Goal: Find specific page/section: Find specific page/section

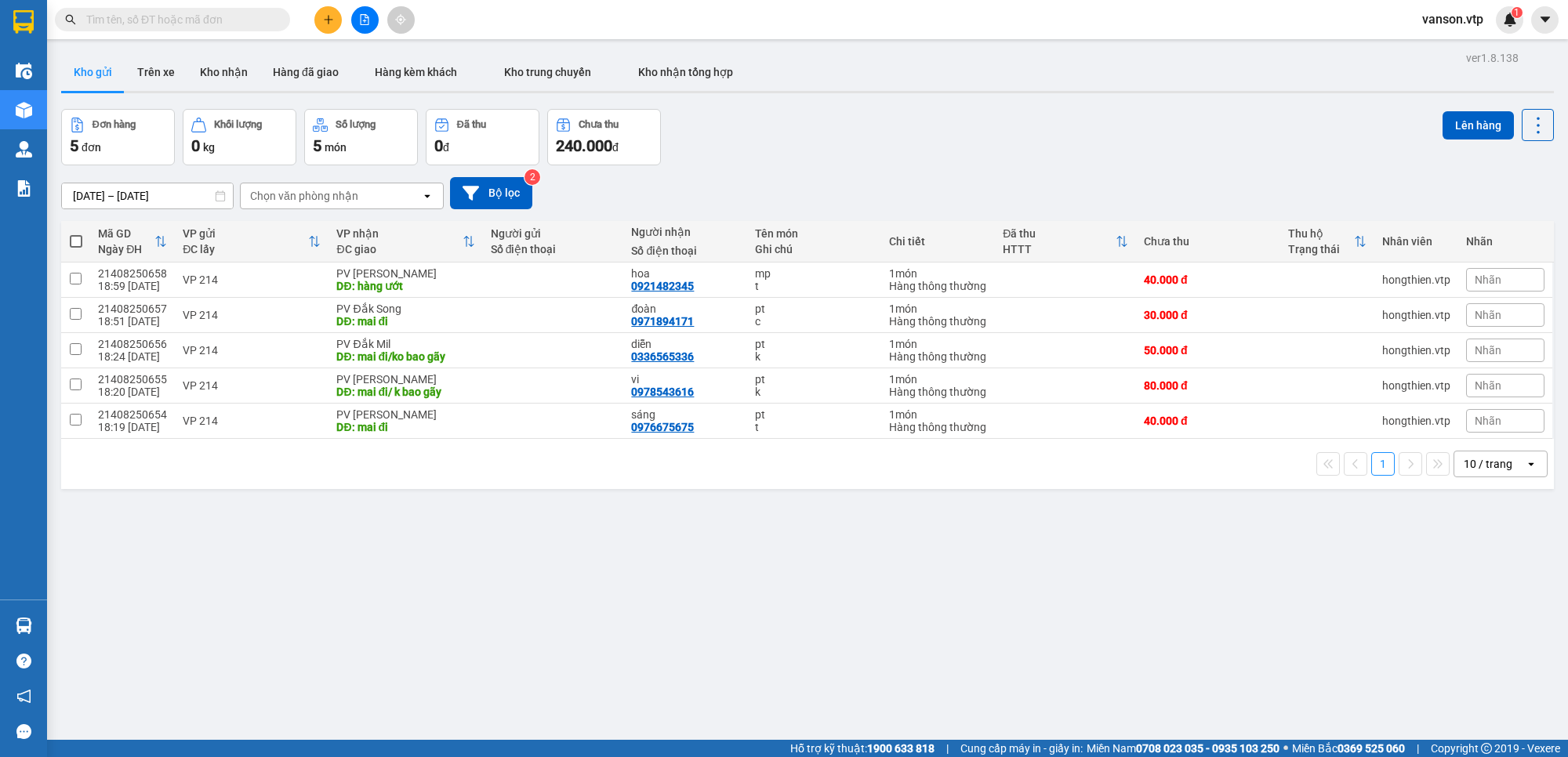
click at [923, 25] on div "Kết quả tìm kiếm ( 0 ) Bộ lọc No Data vanson.vtp 1" at bounding box center [784, 19] width 1568 height 39
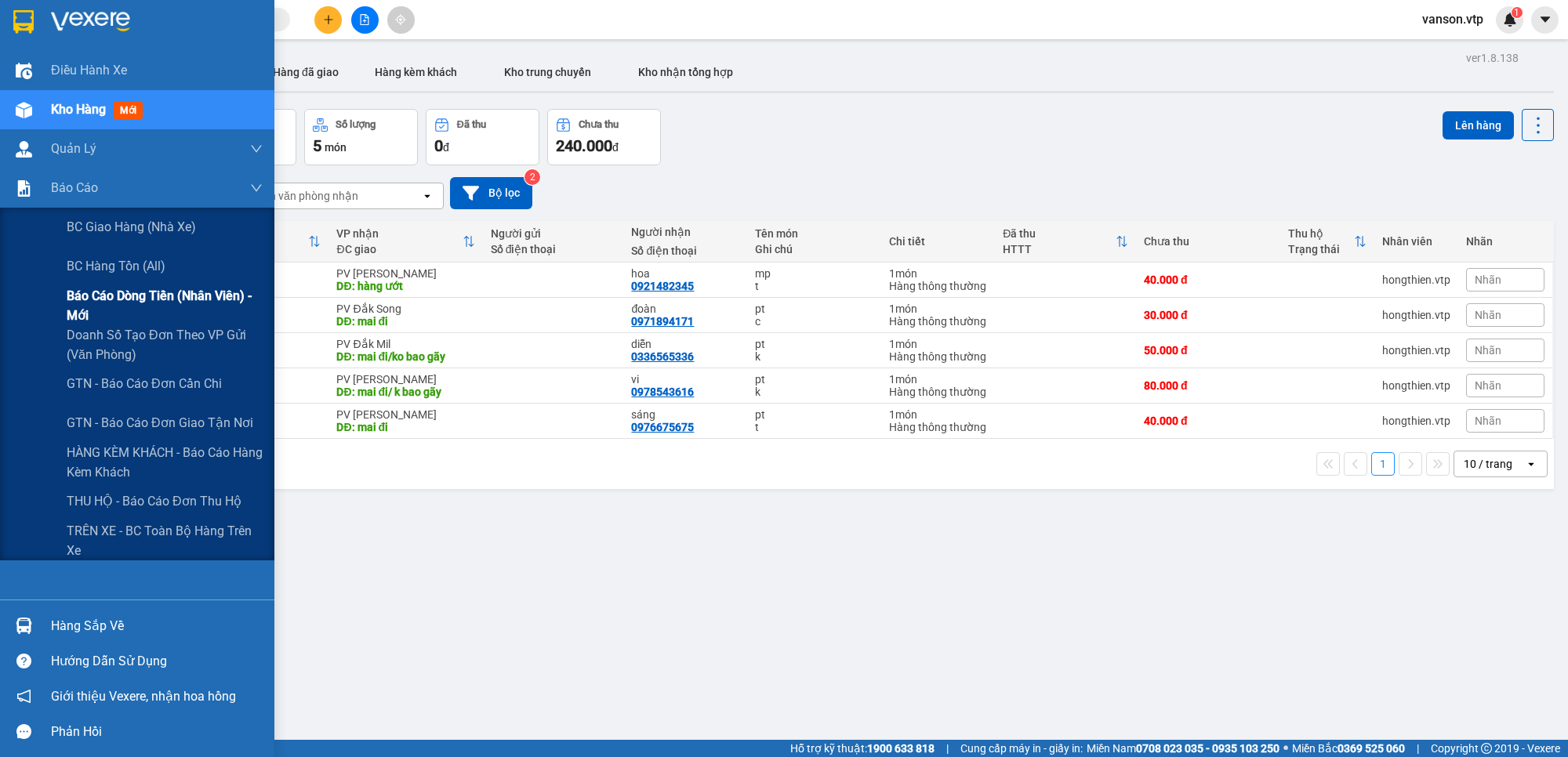
click at [96, 303] on span "Báo cáo dòng tiền (nhân viên) - mới" at bounding box center [165, 305] width 196 height 39
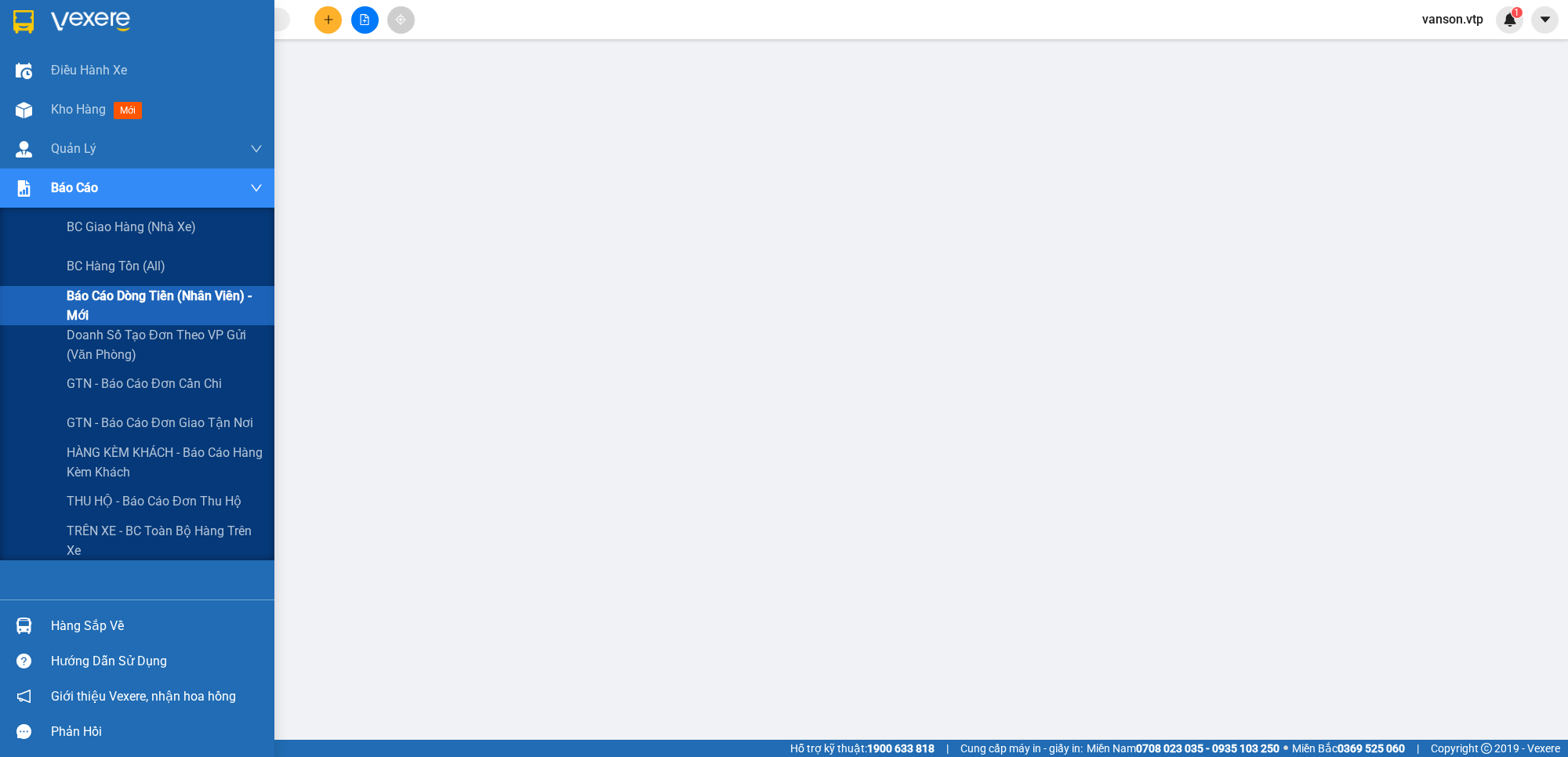
click at [92, 314] on span "Báo cáo dòng tiền (nhân viên) - mới" at bounding box center [165, 305] width 196 height 39
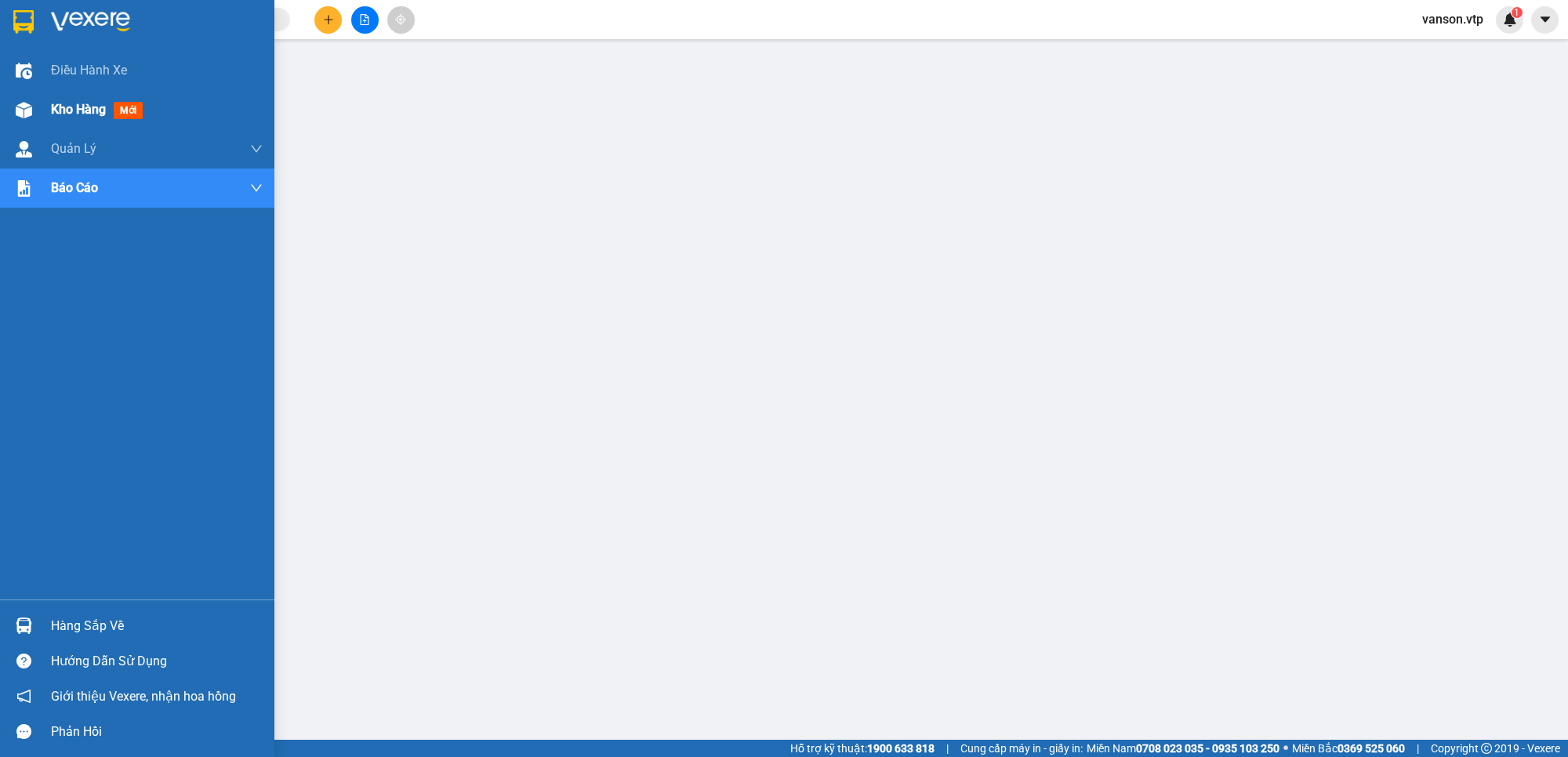
click at [44, 114] on div "Kho hàng mới" at bounding box center [137, 109] width 275 height 39
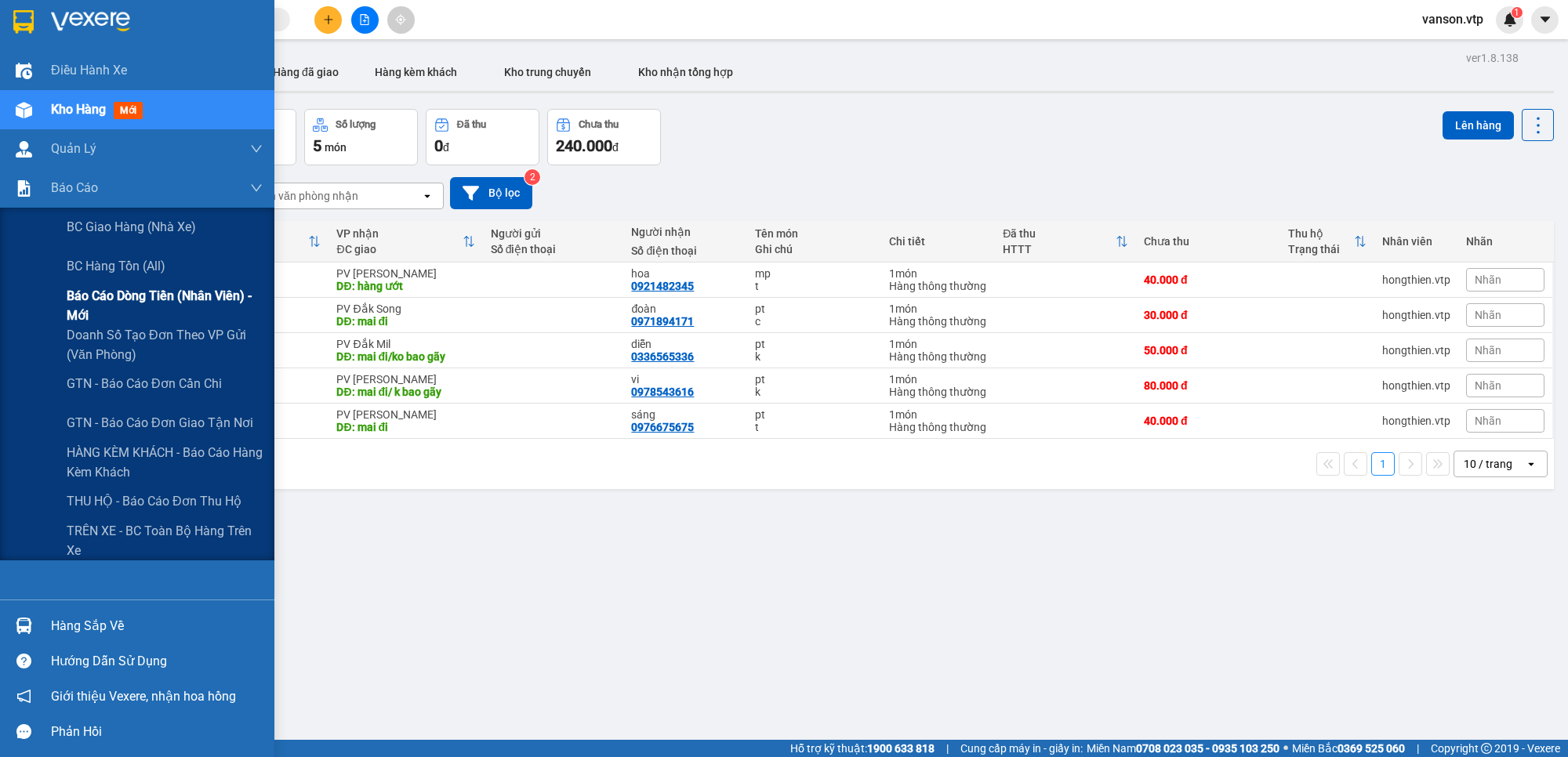
click at [92, 299] on span "Báo cáo dòng tiền (nhân viên) - mới" at bounding box center [165, 305] width 196 height 39
